Goal: Navigation & Orientation: Find specific page/section

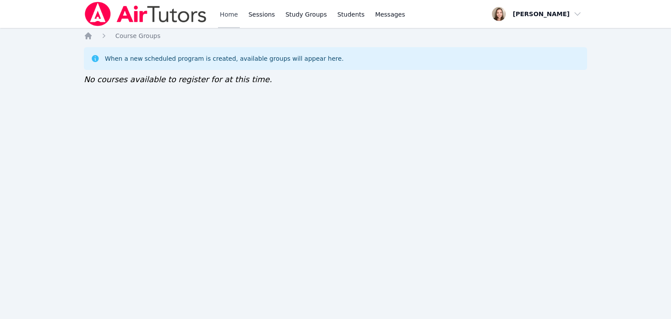
click at [221, 15] on link "Home" at bounding box center [228, 14] width 21 height 28
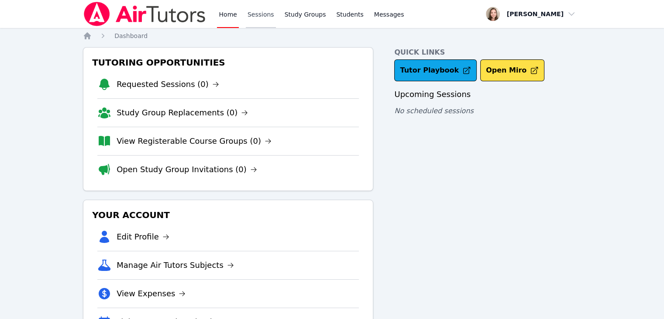
click at [254, 10] on link "Sessions" at bounding box center [261, 14] width 30 height 28
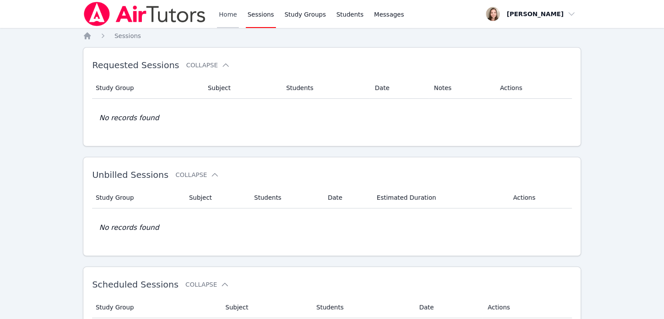
click at [230, 15] on link "Home" at bounding box center [227, 14] width 21 height 28
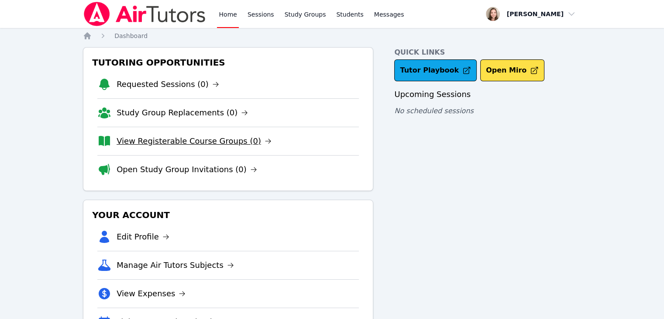
click at [201, 144] on link "View Registerable Course Groups (0)" at bounding box center [194, 141] width 155 height 12
